Goal: Information Seeking & Learning: Learn about a topic

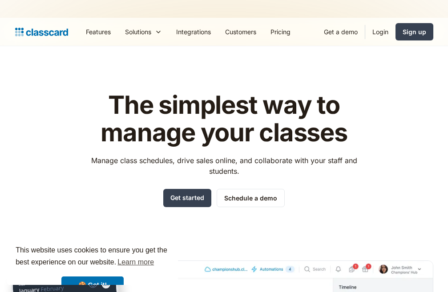
scroll to position [3013, 0]
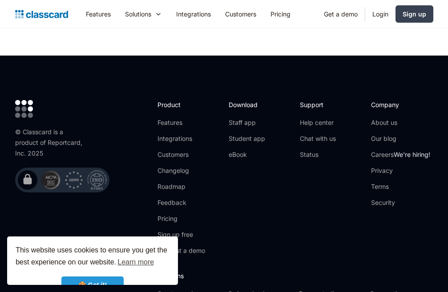
click at [103, 282] on link "🍪 Got it!" at bounding box center [92, 286] width 62 height 18
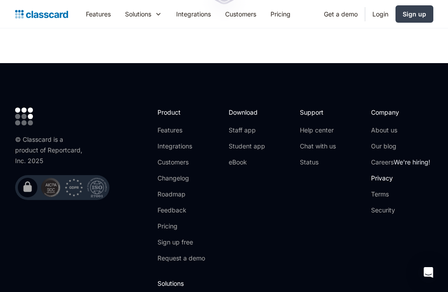
scroll to position [2993, 0]
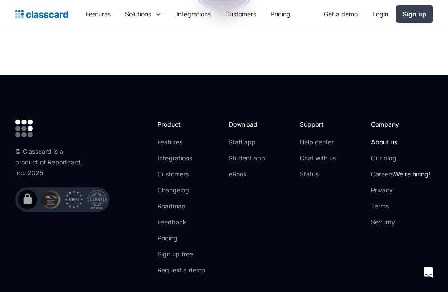
click at [385, 138] on link "About us" at bounding box center [400, 142] width 59 height 9
